Goal: Use online tool/utility: Utilize a website feature to perform a specific function

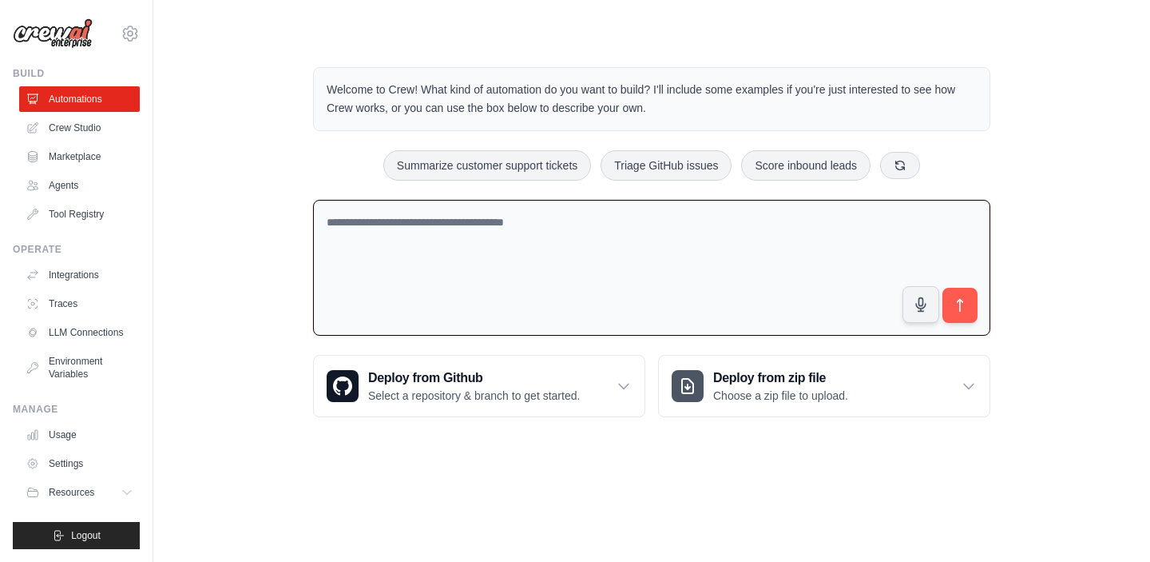
click at [466, 226] on textarea at bounding box center [651, 268] width 677 height 137
type textarea "**********"
click at [963, 298] on icon "submit" at bounding box center [960, 305] width 17 height 17
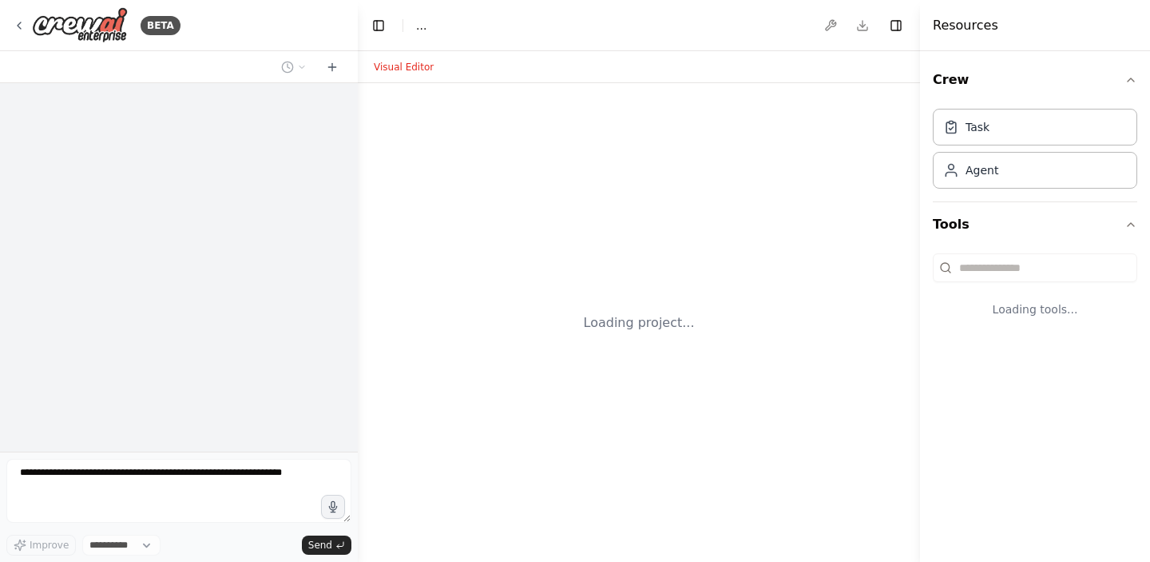
select select "****"
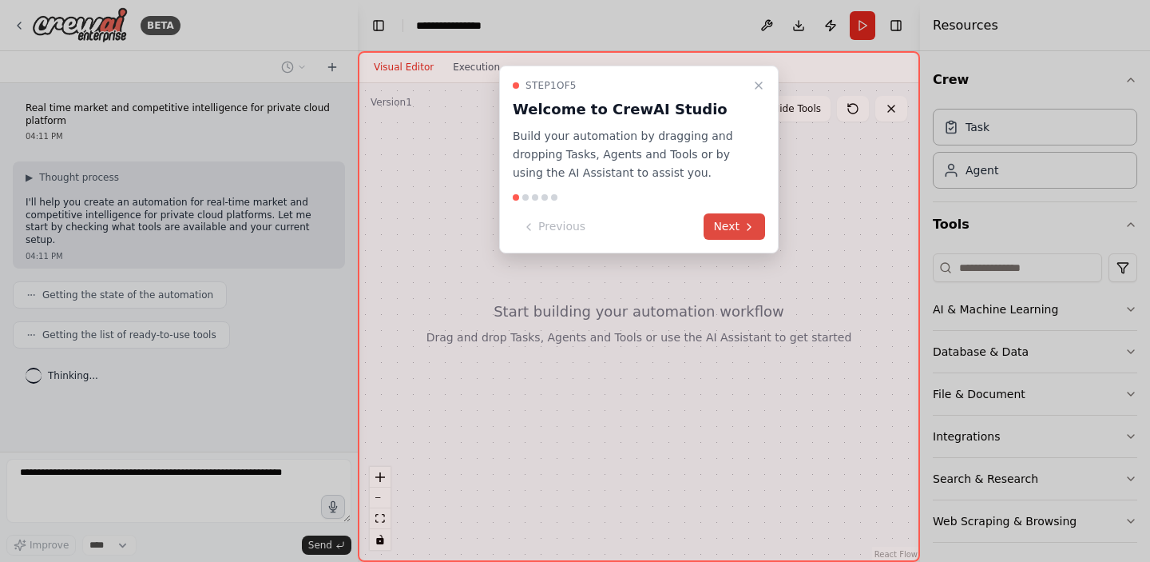
click at [749, 223] on icon at bounding box center [749, 226] width 13 height 13
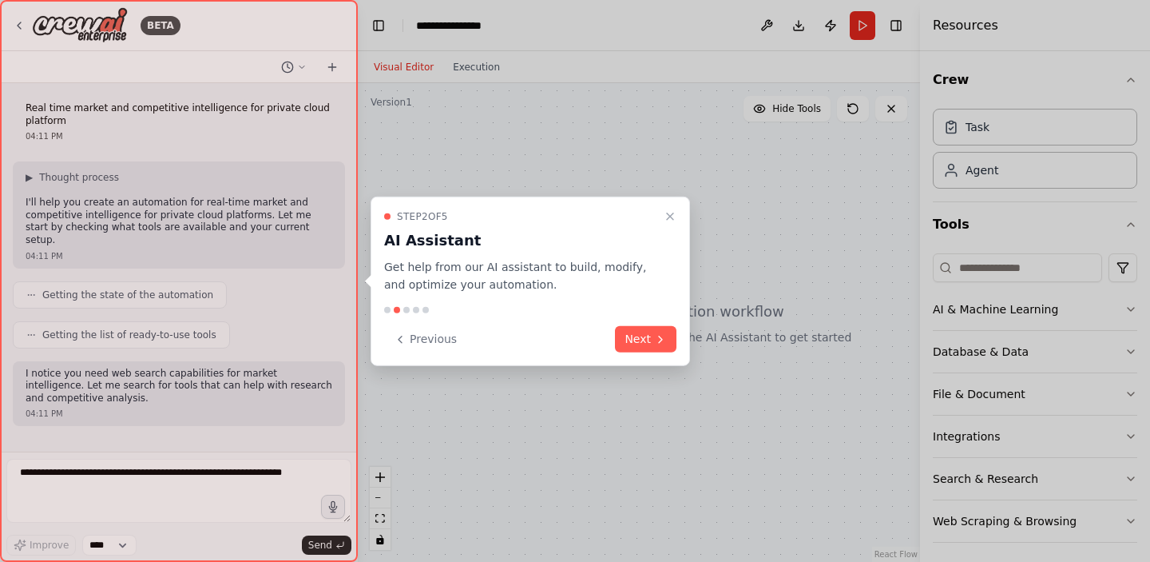
scroll to position [56, 0]
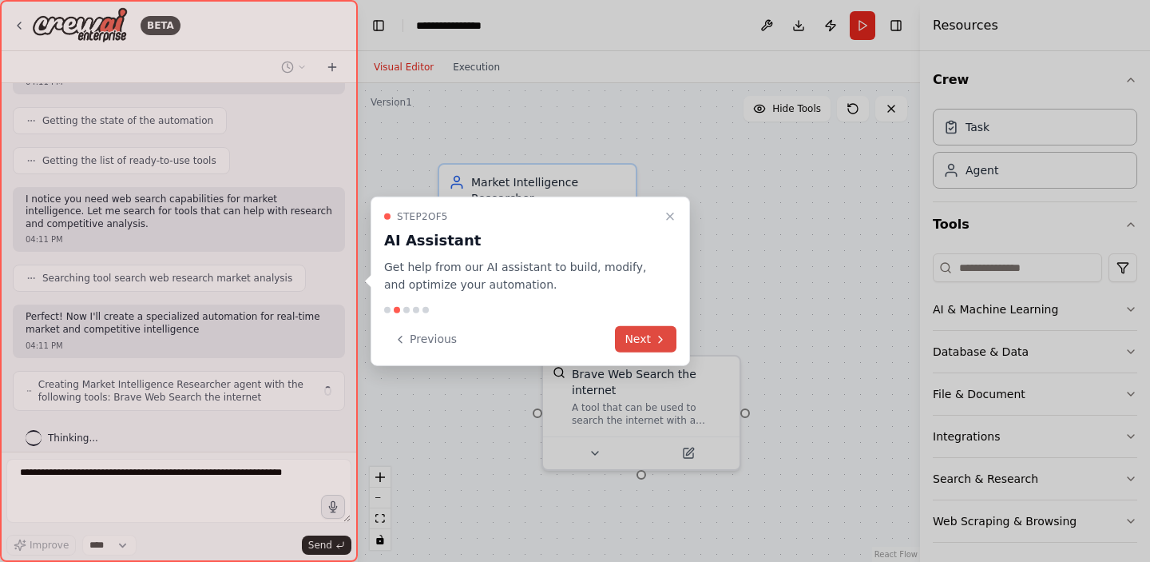
click at [649, 337] on button "Next" at bounding box center [646, 339] width 62 height 26
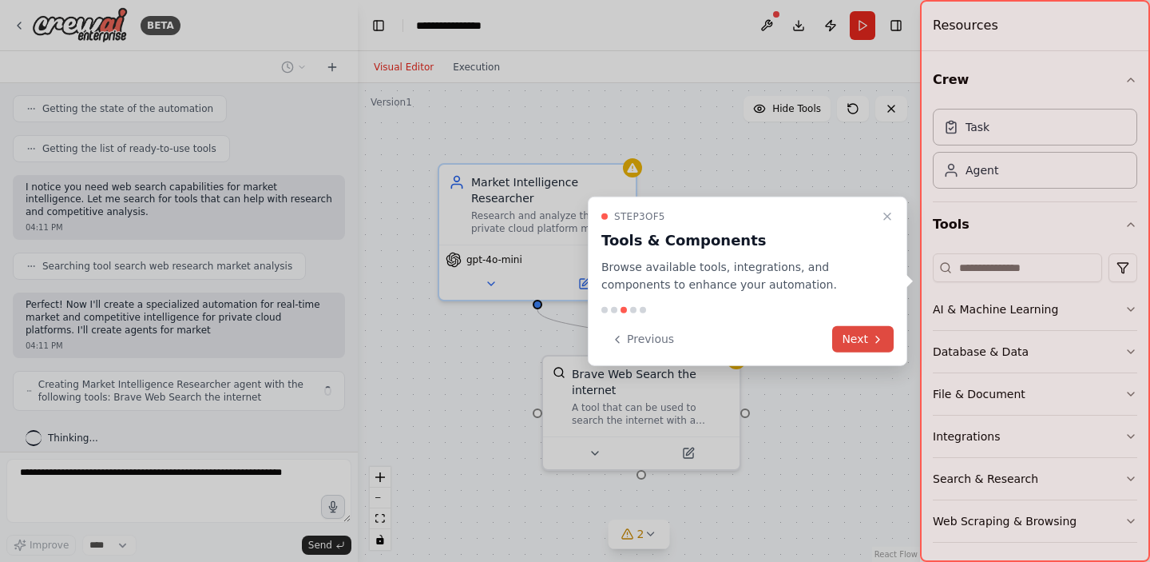
scroll to position [199, 0]
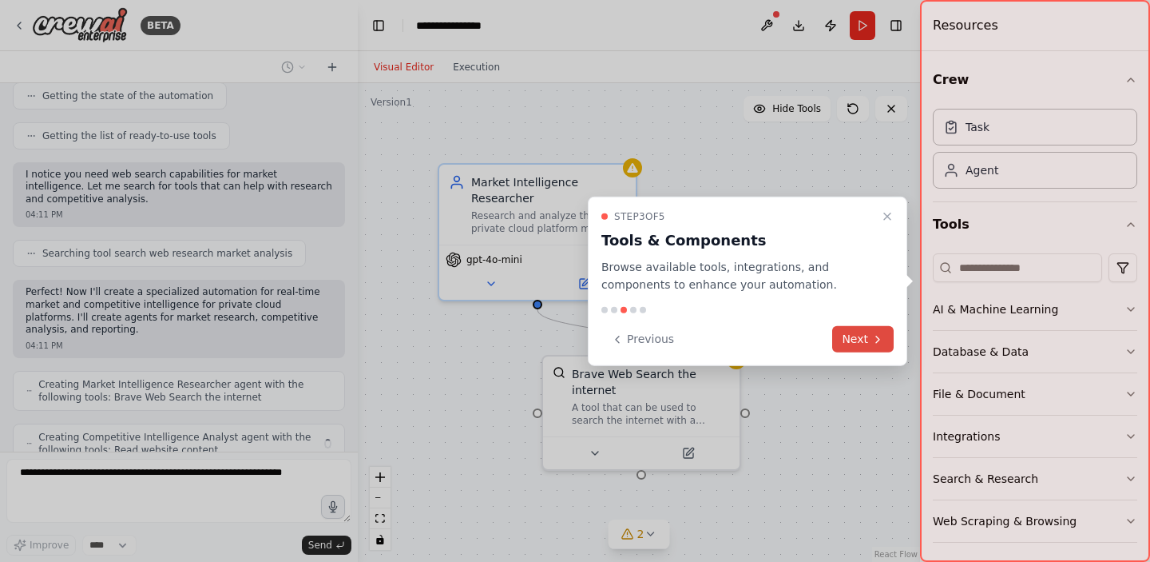
click at [857, 337] on button "Next" at bounding box center [863, 339] width 62 height 26
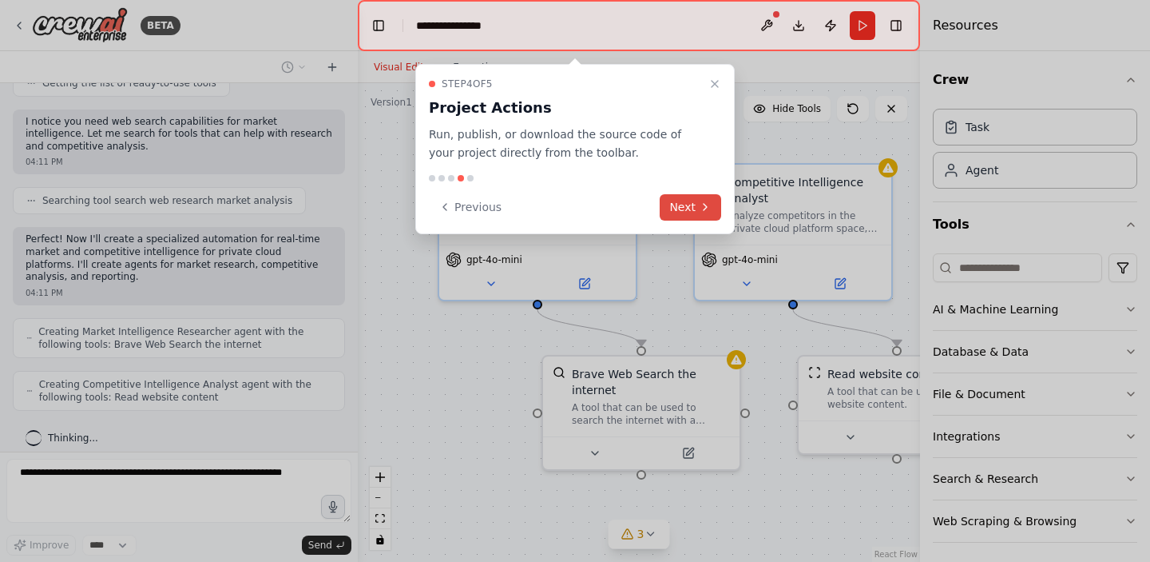
click at [683, 202] on button "Next" at bounding box center [691, 207] width 62 height 26
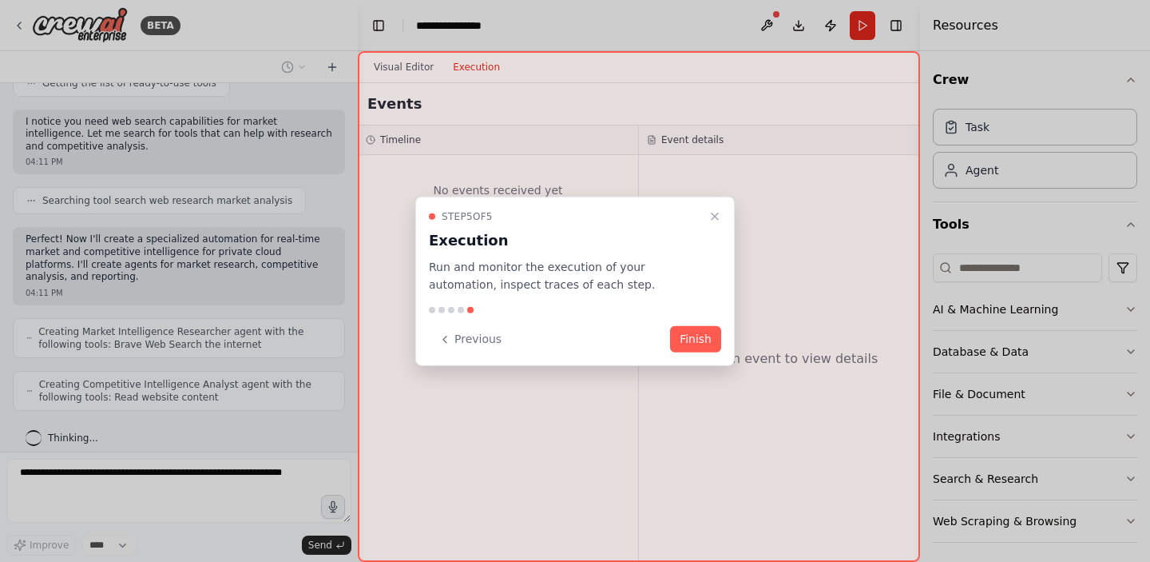
scroll to position [292, 0]
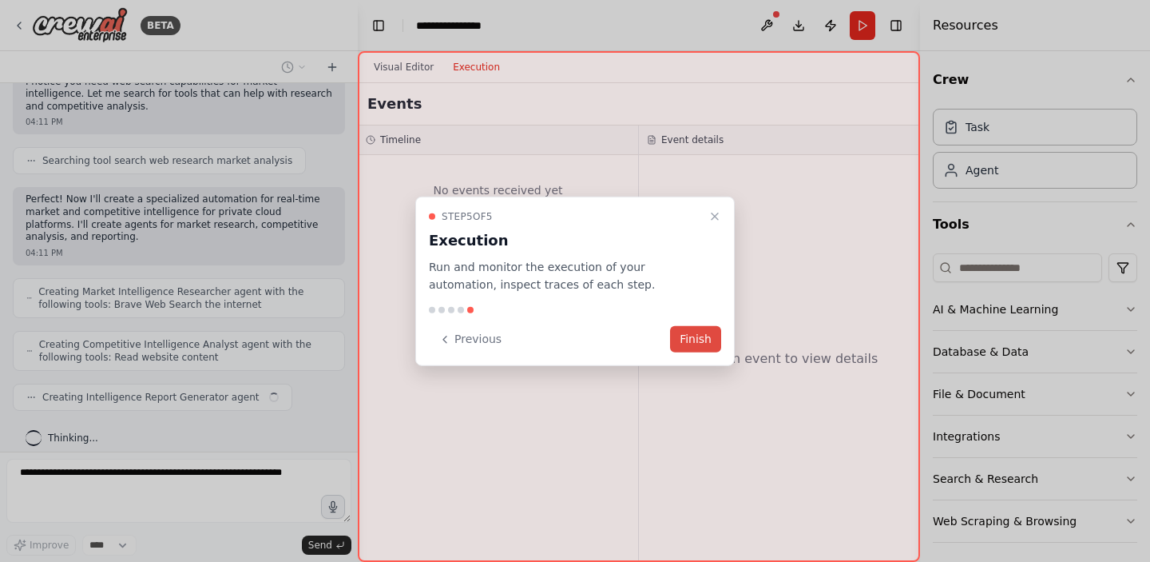
click at [701, 335] on button "Finish" at bounding box center [695, 339] width 51 height 26
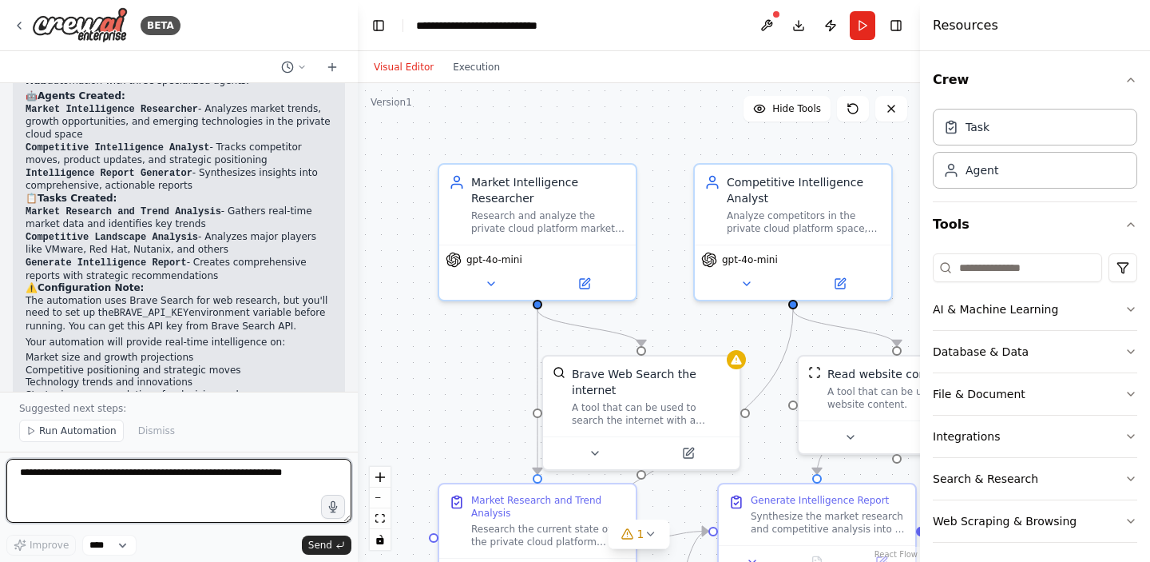
scroll to position [998, 0]
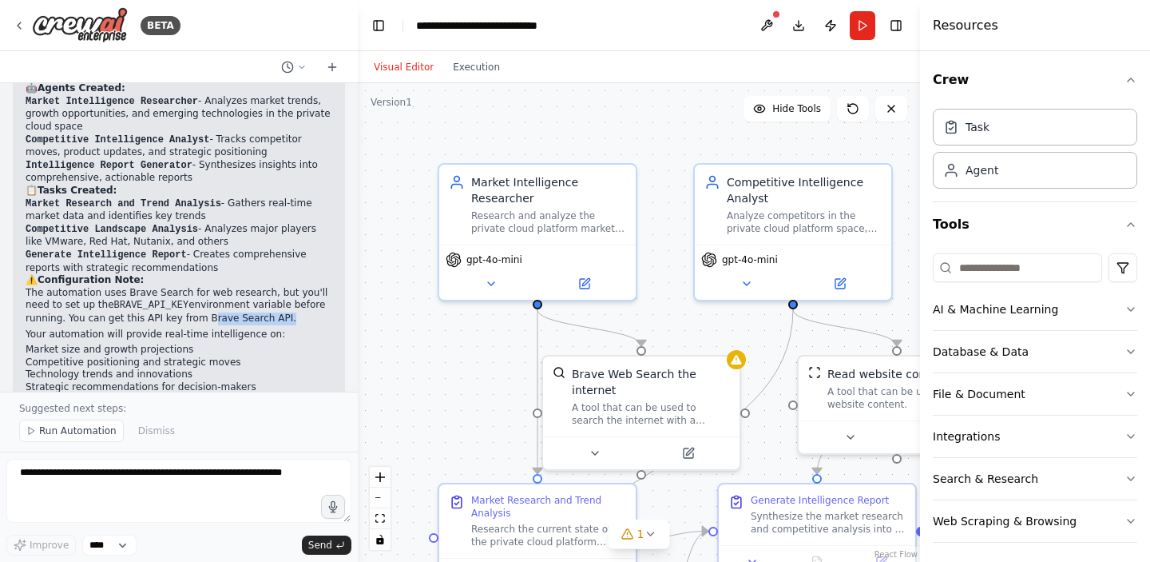
drag, startPoint x: 200, startPoint y: 291, endPoint x: 277, endPoint y: 291, distance: 77.5
click at [277, 291] on p "The automation uses Brave Search for web research, but you'll need to set up th…" at bounding box center [179, 306] width 307 height 38
copy p "Brave Search API"
drag, startPoint x: 110, startPoint y: 277, endPoint x: 184, endPoint y: 277, distance: 73.5
click at [184, 300] on code "BRAVE_API_KEY" at bounding box center [151, 305] width 75 height 11
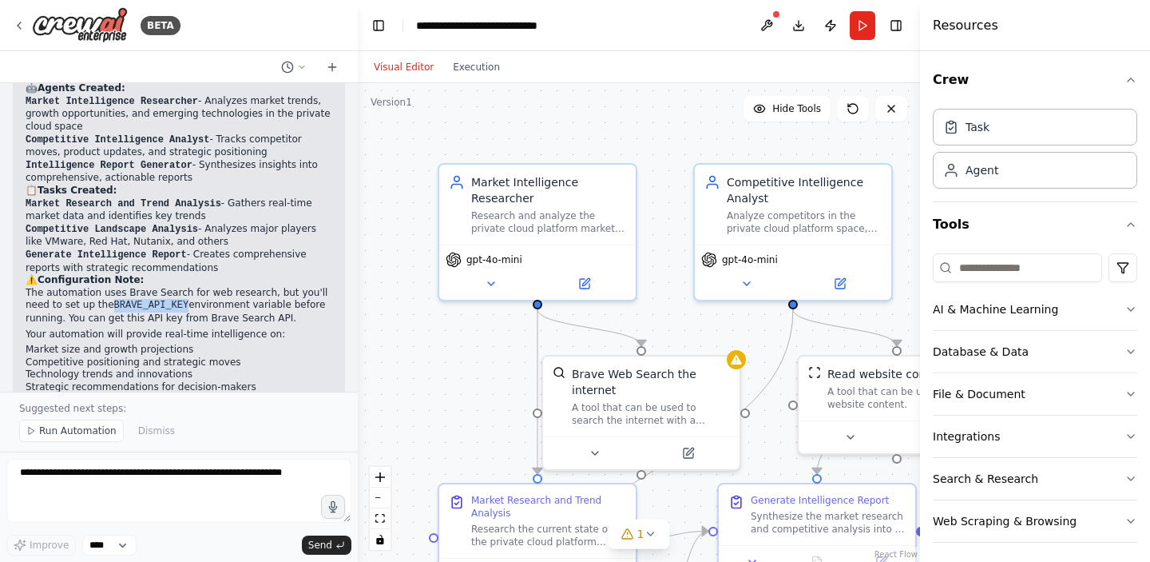
copy code "BRAVE_API_KEY"
click at [57, 436] on span "Run Automation" at bounding box center [77, 430] width 77 height 13
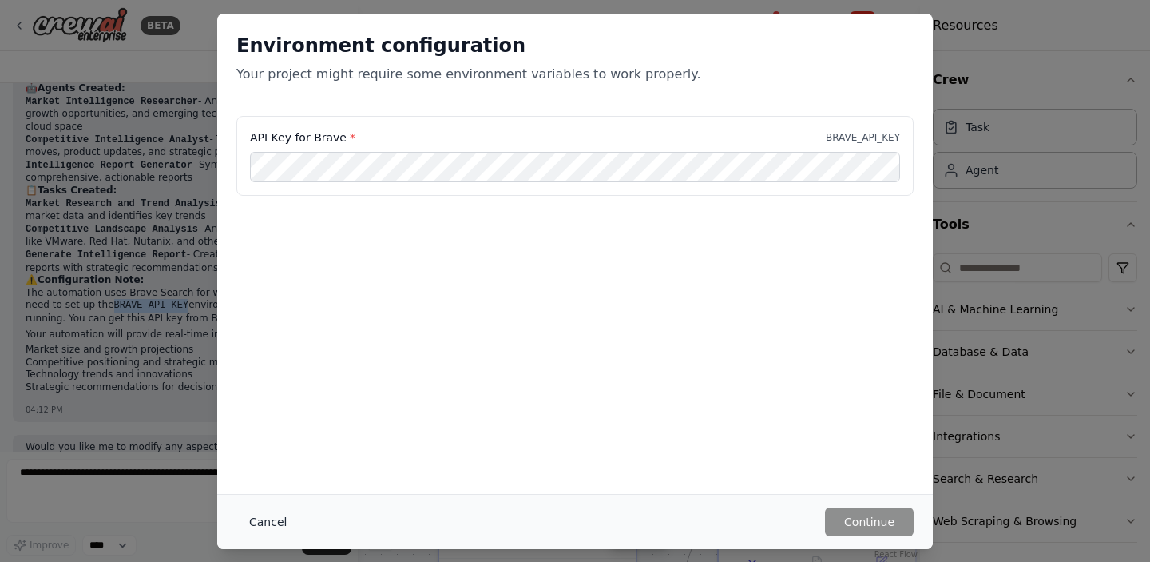
click at [274, 516] on button "Cancel" at bounding box center [267, 521] width 63 height 29
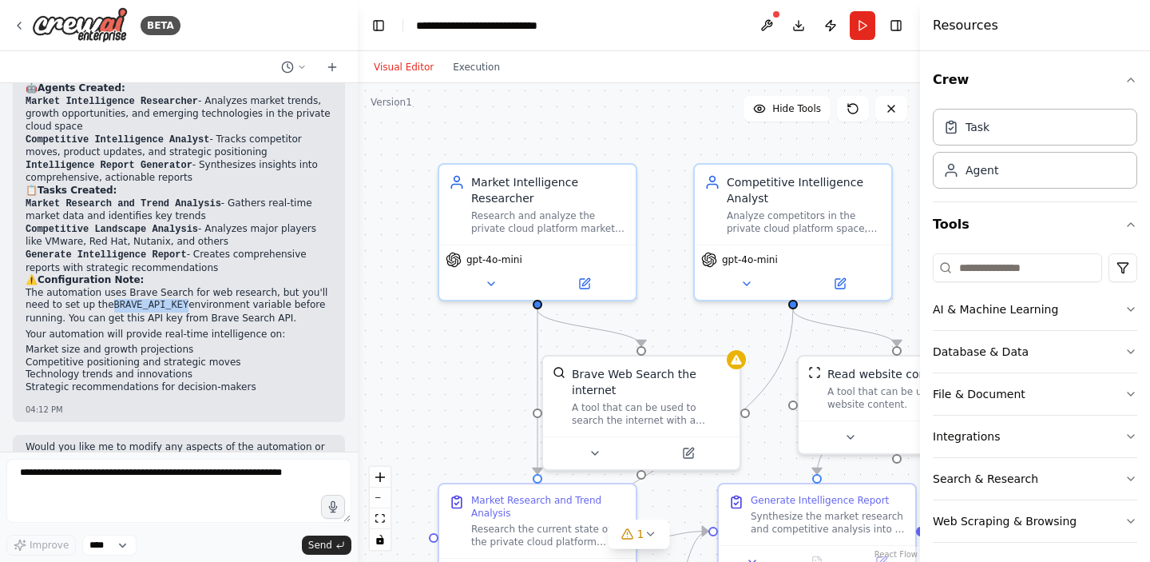
scroll to position [1030, 0]
